Goal: Transaction & Acquisition: Purchase product/service

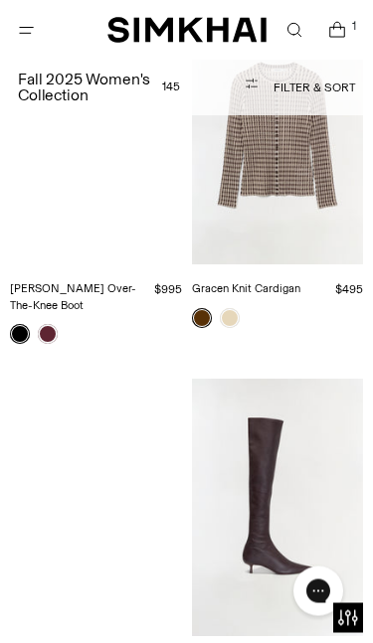
scroll to position [4977, 0]
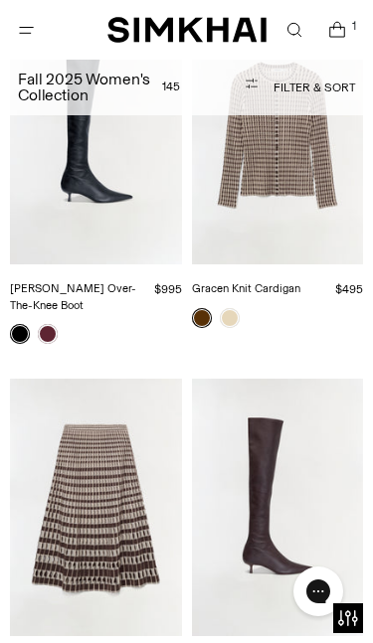
click at [289, 379] on img "Joni Leather Over-The-Knee Boot" at bounding box center [278, 507] width 172 height 257
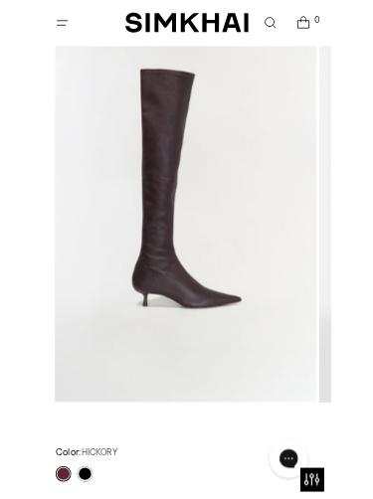
scroll to position [221, 0]
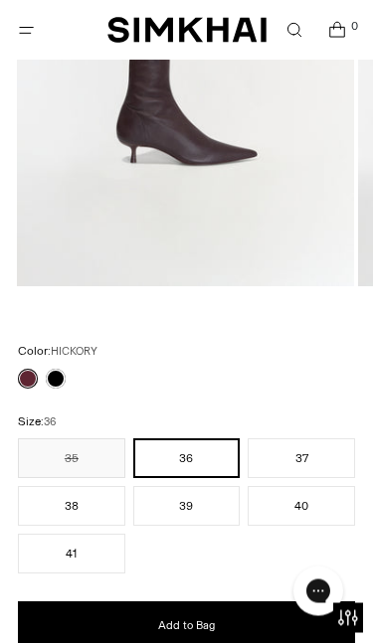
click at [192, 512] on button "39" at bounding box center [186, 507] width 107 height 40
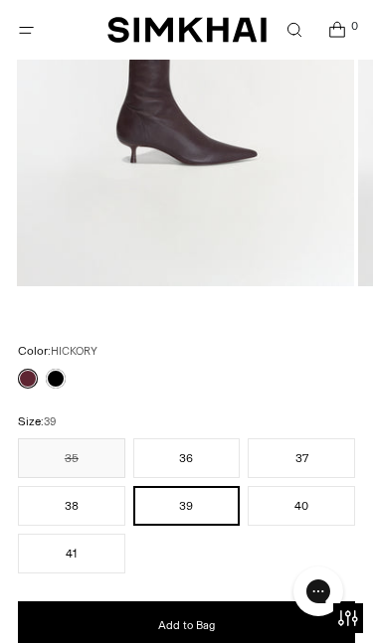
click at [189, 633] on span "Add to Bag" at bounding box center [186, 625] width 57 height 17
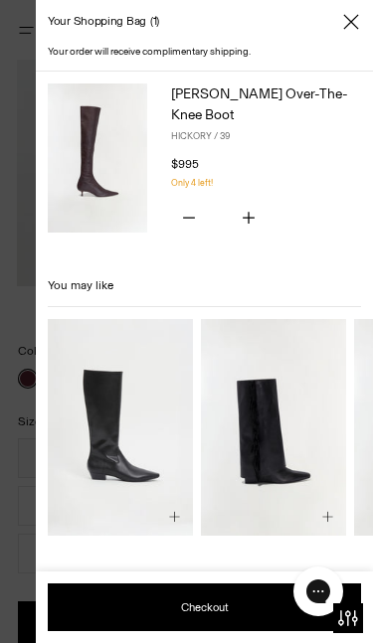
click at [351, 20] on icon "Close" at bounding box center [351, 22] width 16 height 20
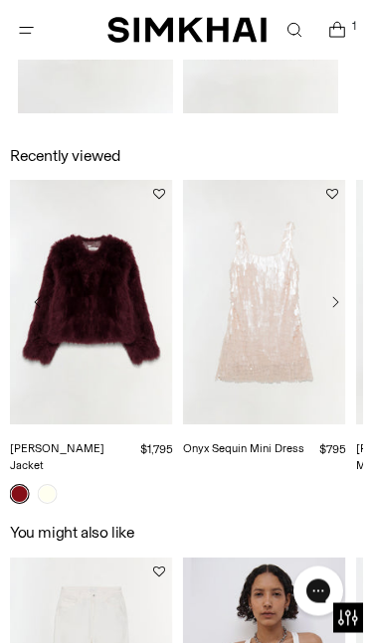
scroll to position [1837, 0]
click at [117, 304] on img "Natasha Shearling Jacket" at bounding box center [91, 302] width 163 height 245
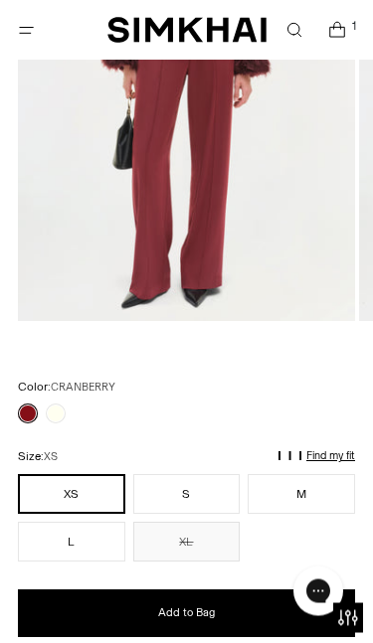
scroll to position [402, 0]
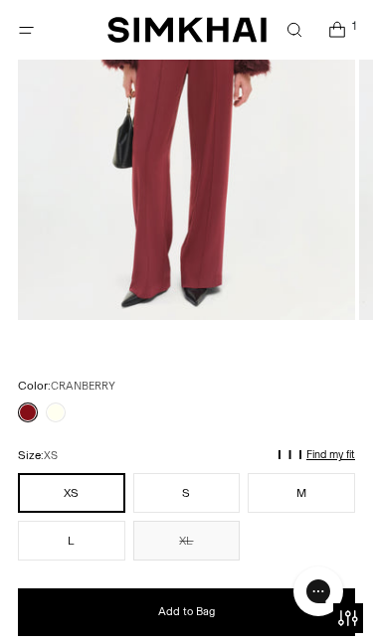
click at [188, 498] on button "S" at bounding box center [186, 493] width 107 height 40
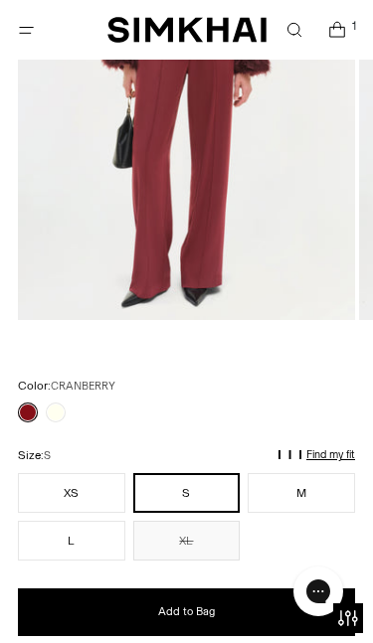
click at [180, 618] on span "Add to Bag" at bounding box center [186, 611] width 57 height 17
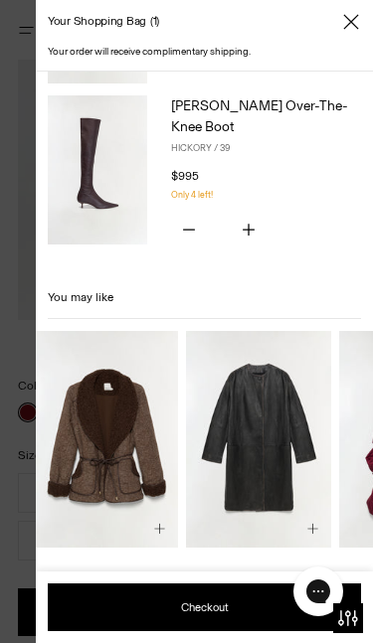
scroll to position [149, 0]
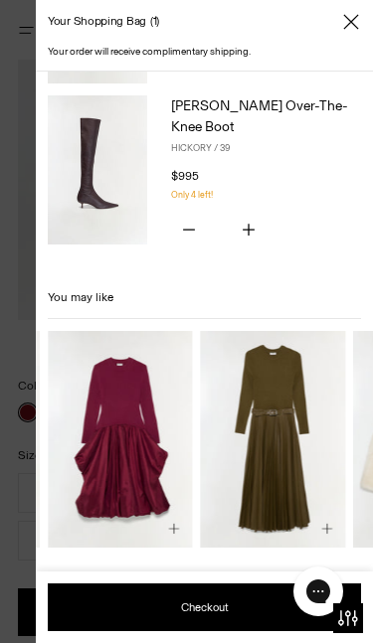
click at [147, 462] on img "Kenlie Taffeta Knit Midi Dress" at bounding box center [120, 440] width 145 height 218
